Goal: Feedback & Contribution: Leave review/rating

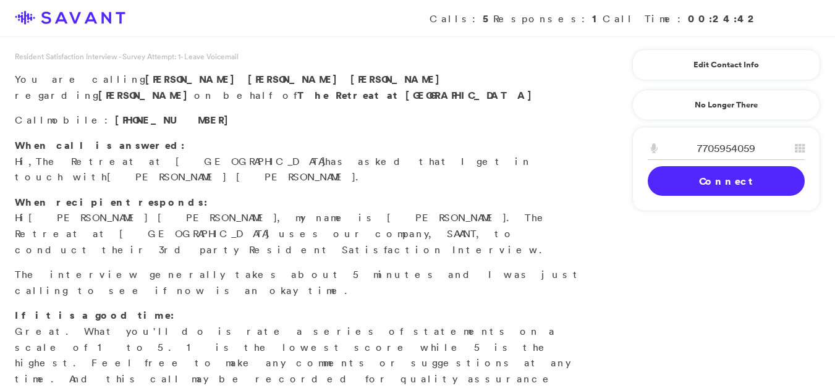
click at [724, 182] on link "Connect" at bounding box center [726, 181] width 157 height 30
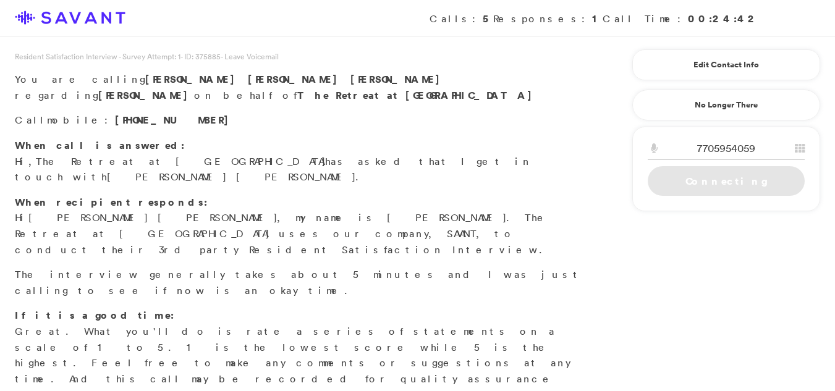
click at [724, 183] on link "Connecting" at bounding box center [726, 181] width 157 height 30
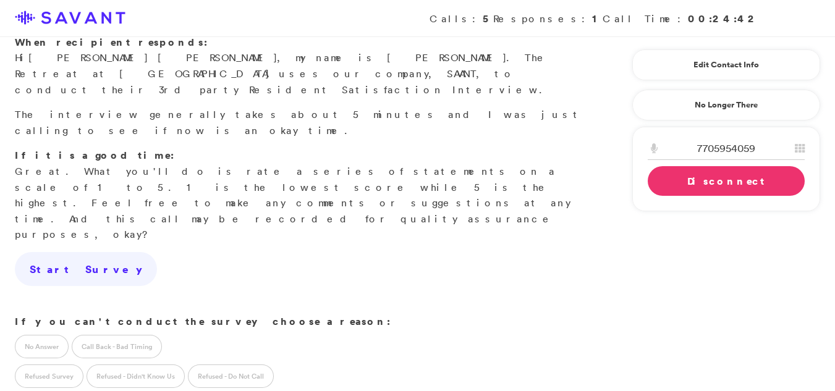
scroll to position [164, 0]
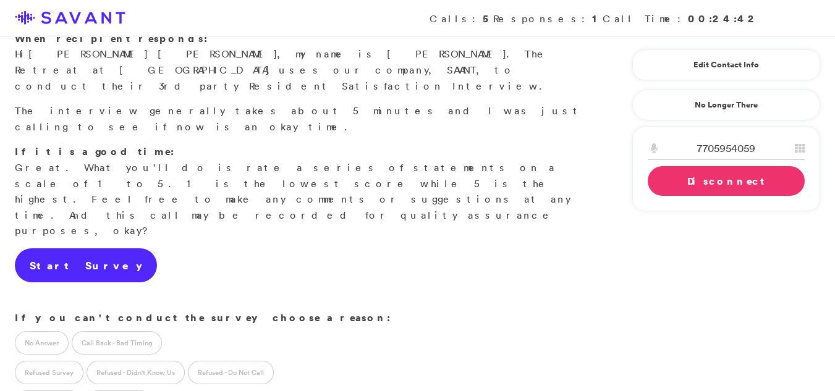
click at [70, 248] on link "Start Survey" at bounding box center [86, 265] width 142 height 35
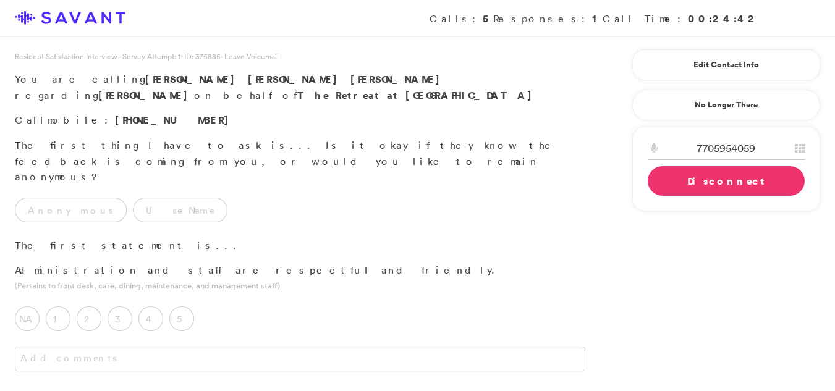
click at [178, 185] on div "Anonymous Use Name" at bounding box center [300, 206] width 600 height 43
click at [141, 198] on label "Use Name" at bounding box center [180, 210] width 95 height 25
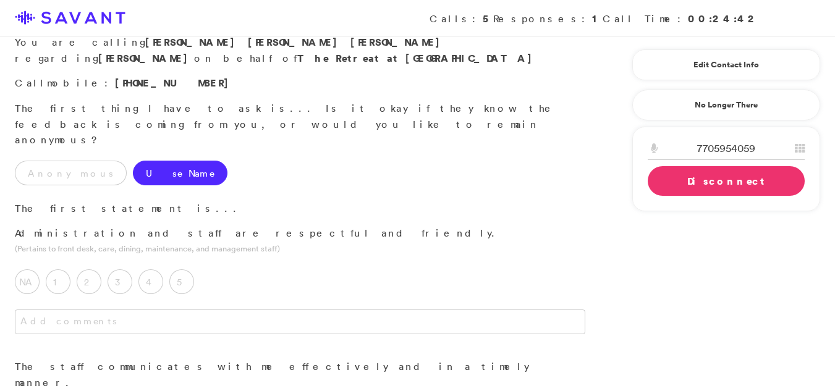
scroll to position [40, 0]
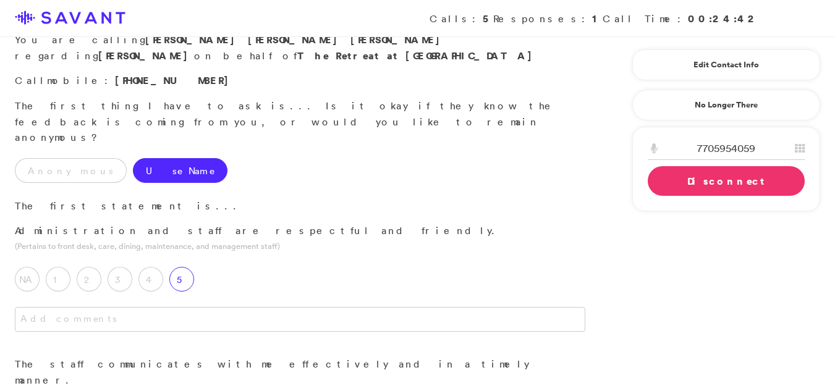
click at [180, 267] on label "5" at bounding box center [181, 279] width 25 height 25
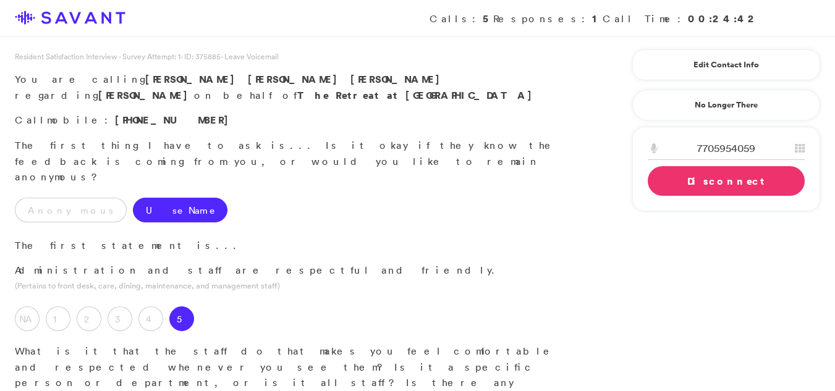
click at [731, 192] on link "Disconnect" at bounding box center [726, 181] width 157 height 30
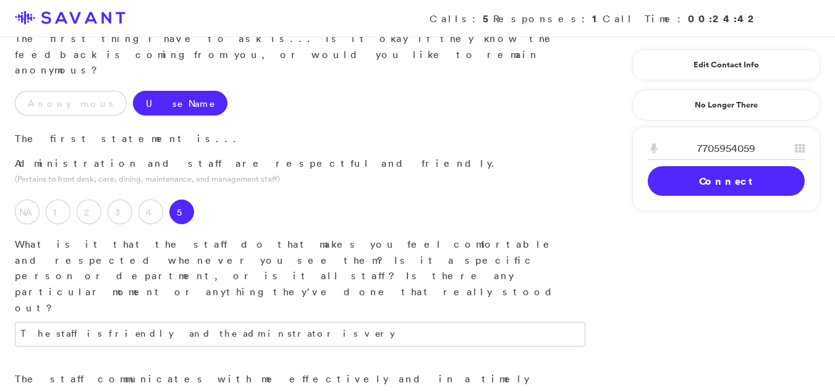
scroll to position [87, 0]
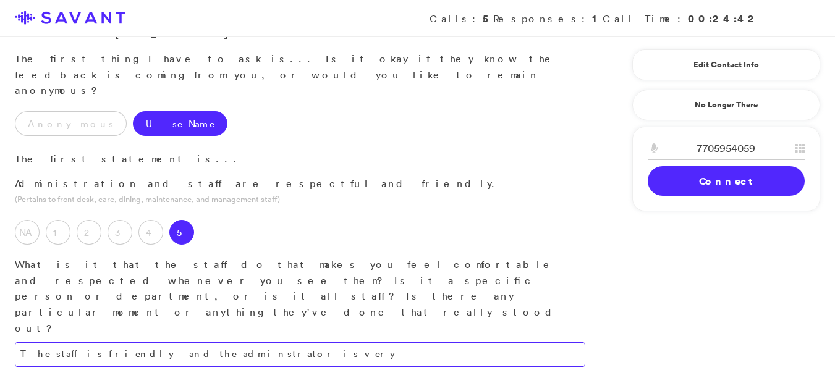
click at [248, 342] on textarea "The staff is friendly and the adminstrator is very" at bounding box center [300, 354] width 571 height 25
click at [242, 342] on textarea "The staff is friendly and the adminstrator is very" at bounding box center [300, 354] width 571 height 25
click at [242, 342] on textarea "The staff is friendly and t" at bounding box center [300, 354] width 571 height 25
click at [404, 342] on textarea "The staff is friendly and the adminstrator answers any quwstion or concerns we …" at bounding box center [300, 354] width 571 height 25
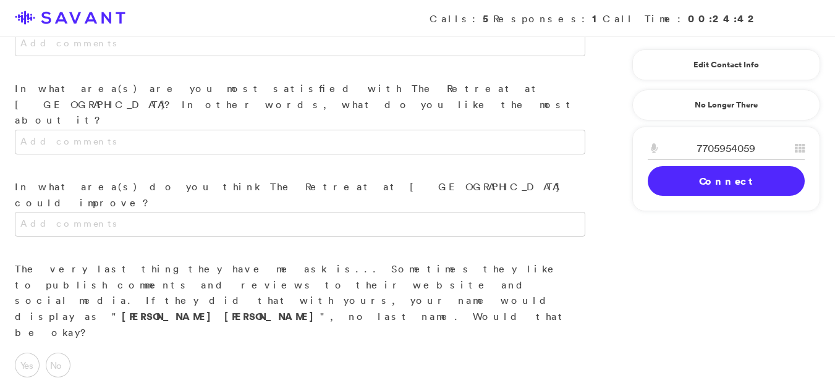
scroll to position [1330, 0]
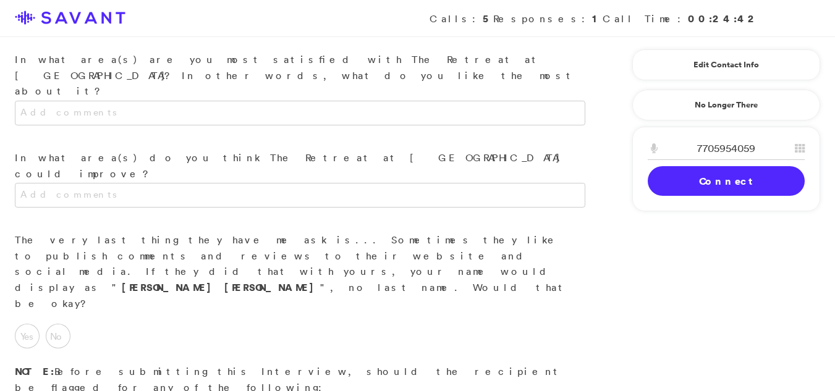
type textarea "The staff members are consistently friendly, and the administrator readily addr…"
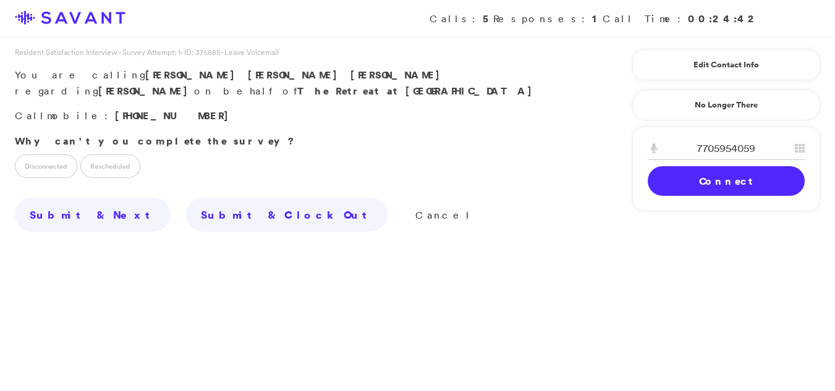
scroll to position [0, 0]
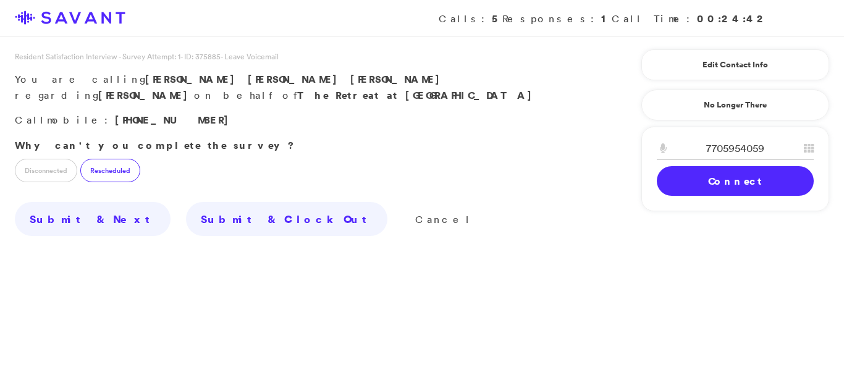
click at [106, 159] on label "Rescheduled" at bounding box center [110, 170] width 60 height 23
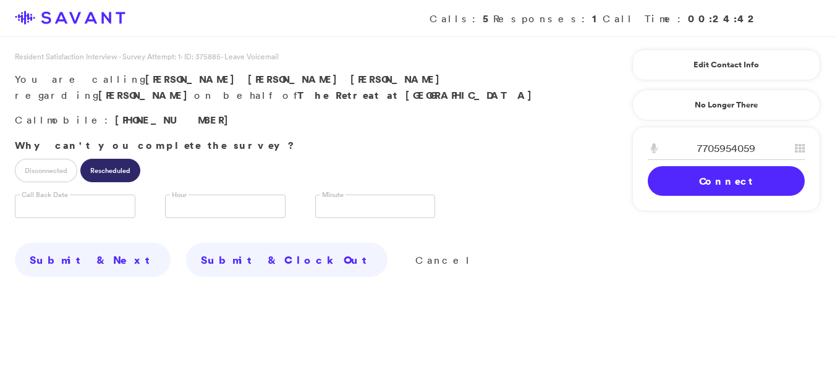
click at [86, 195] on input "text" at bounding box center [75, 206] width 121 height 23
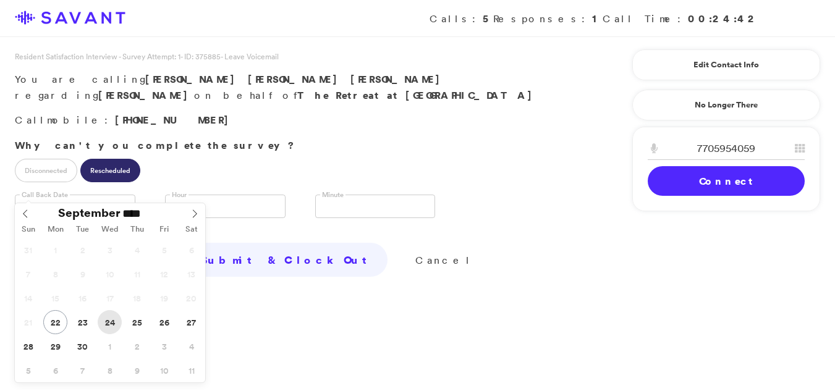
type input "**********"
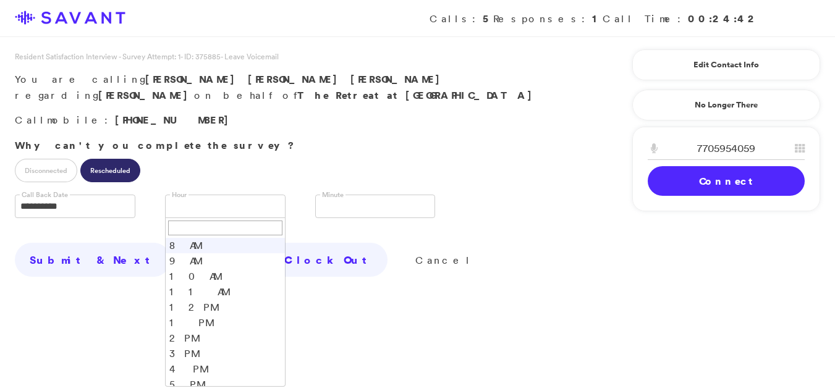
click at [180, 195] on input "text" at bounding box center [176, 206] width 11 height 23
click at [176, 269] on li "10 AM" at bounding box center [225, 276] width 119 height 15
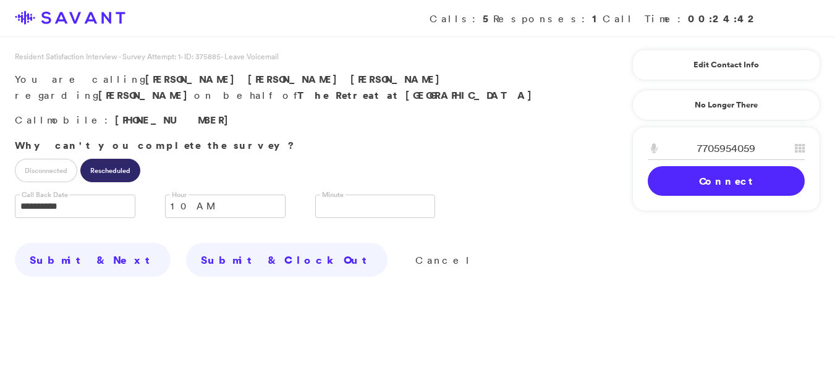
click at [196, 195] on span "10 AM" at bounding box center [217, 206] width 93 height 22
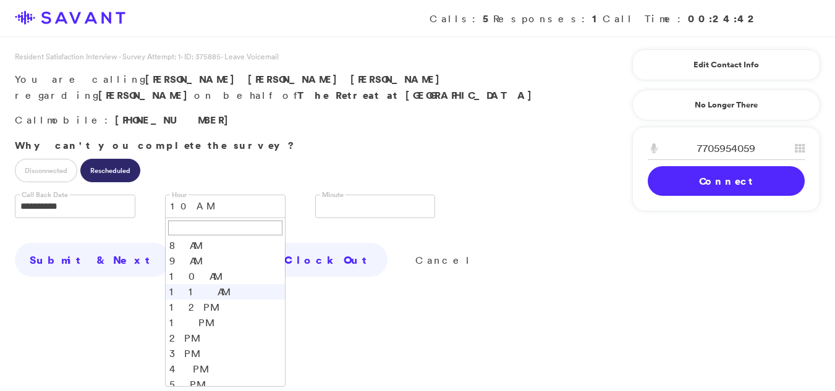
click at [184, 284] on li "11 AM" at bounding box center [225, 291] width 119 height 15
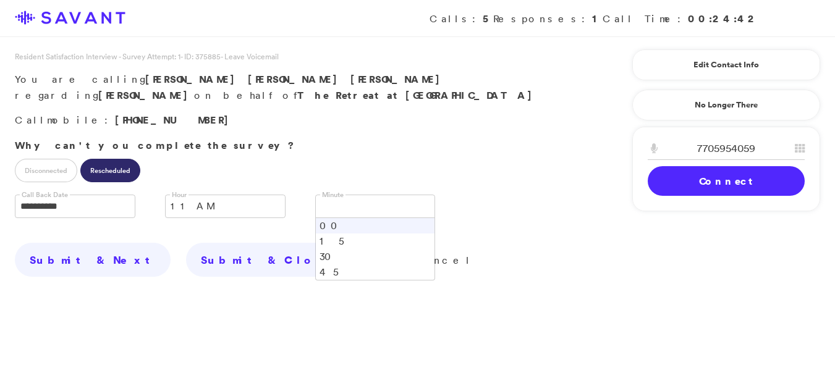
click at [356, 195] on link at bounding box center [375, 206] width 121 height 23
click at [350, 218] on li "00" at bounding box center [375, 225] width 119 height 15
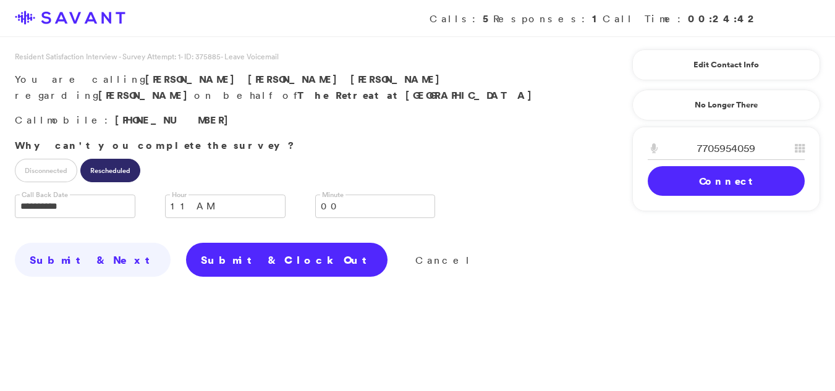
click at [186, 245] on link "Submit & Clock Out" at bounding box center [287, 260] width 202 height 35
